Goal: Information Seeking & Learning: Check status

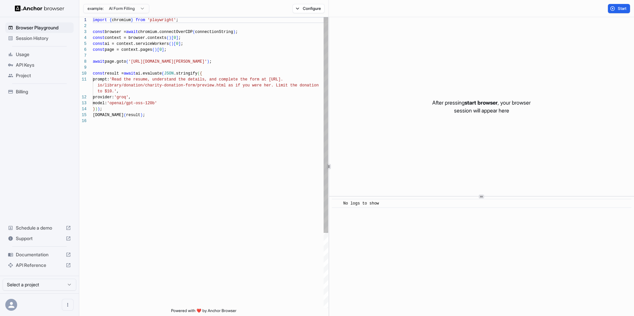
scroll to position [59, 0]
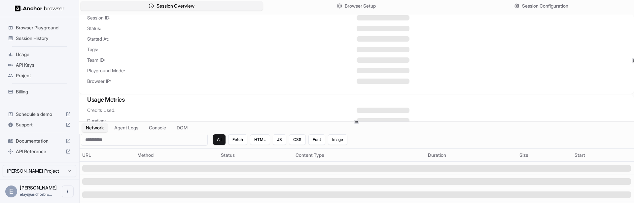
click at [296, 71] on div "Playground Mode:" at bounding box center [356, 70] width 538 height 7
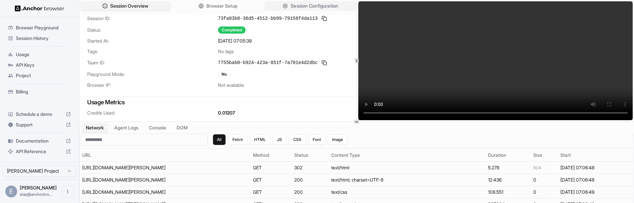
click at [287, 8] on button "Session Configuration" at bounding box center [310, 6] width 92 height 10
click at [312, 8] on span "Session Configuration" at bounding box center [314, 6] width 48 height 7
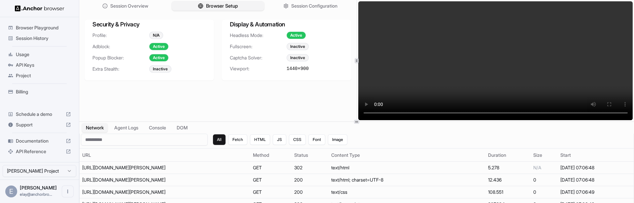
click at [251, 8] on button "Browser Setup" at bounding box center [218, 6] width 92 height 10
click at [139, 2] on button "Session Overview" at bounding box center [125, 6] width 92 height 10
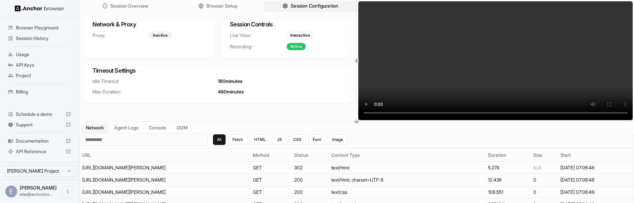
click at [290, 5] on span "Session Configuration" at bounding box center [314, 6] width 48 height 7
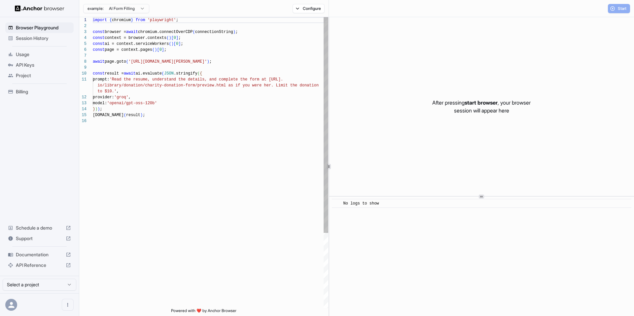
scroll to position [59, 0]
click at [41, 39] on span "Session History" at bounding box center [43, 38] width 55 height 7
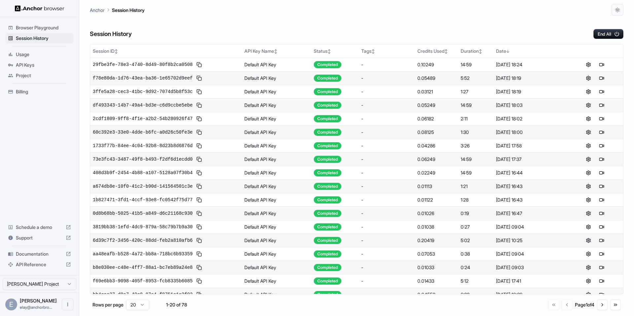
click at [193, 43] on div "Session History End All Session ID ↕ API Key Name ↕ Status ↕ Tags ↕ Credits Use…" at bounding box center [356, 166] width 533 height 300
click at [168, 68] on div "29fbe3fe-78e3-4740-8d49-80f8b2ca0508" at bounding box center [166, 65] width 146 height 8
click at [170, 64] on span "29fbe3fe-78e3-4740-8d49-80f8b2ca0508" at bounding box center [143, 64] width 100 height 7
click at [202, 64] on button at bounding box center [199, 65] width 8 height 8
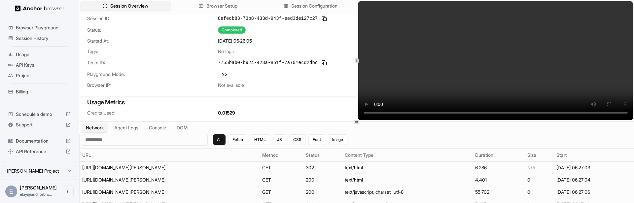
click at [182, 72] on span "Playground Mode:" at bounding box center [152, 74] width 131 height 7
click at [288, 61] on span "7755bab0-b924-423a-851f-7a701e4d2dbc" at bounding box center [268, 62] width 100 height 7
click at [324, 17] on button at bounding box center [324, 19] width 8 height 8
click at [321, 17] on button at bounding box center [324, 19] width 8 height 8
